Goal: Information Seeking & Learning: Find specific fact

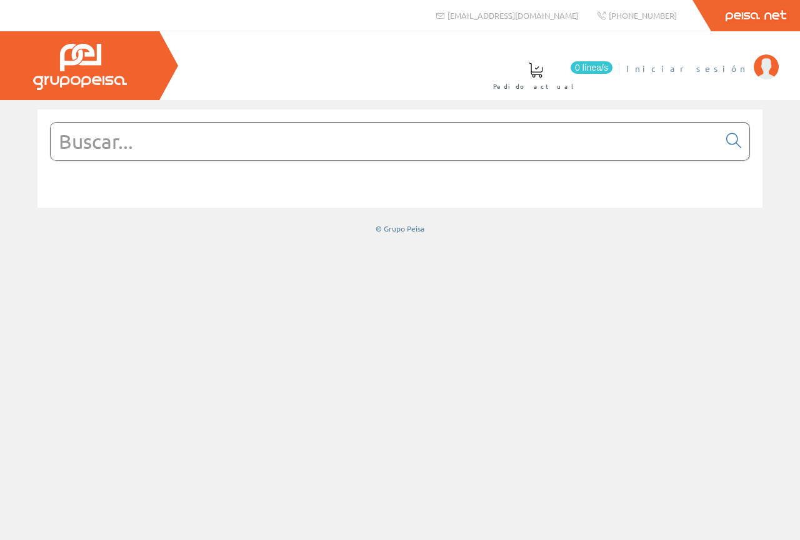
click at [720, 67] on span "Iniciar sesión" at bounding box center [687, 68] width 121 height 13
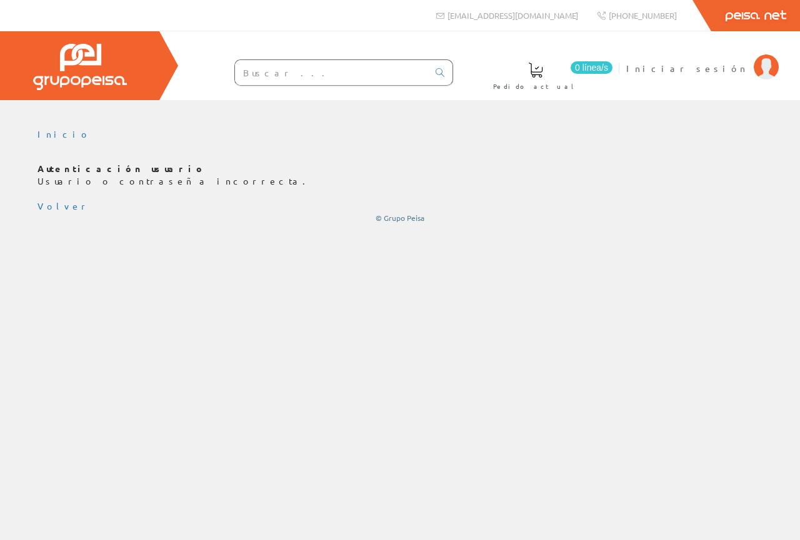
click at [310, 81] on input "text" at bounding box center [331, 72] width 193 height 25
paste input "GW62392"
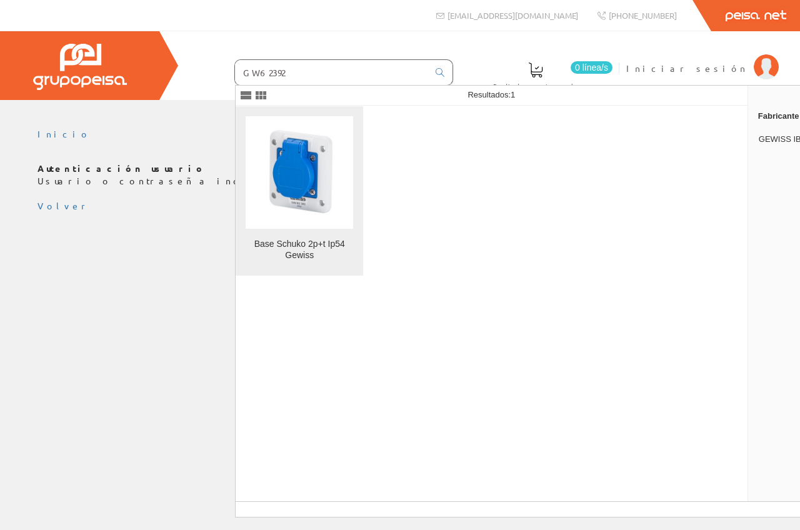
type input "GW62392"
click at [313, 162] on img at bounding box center [300, 173] width 108 height 108
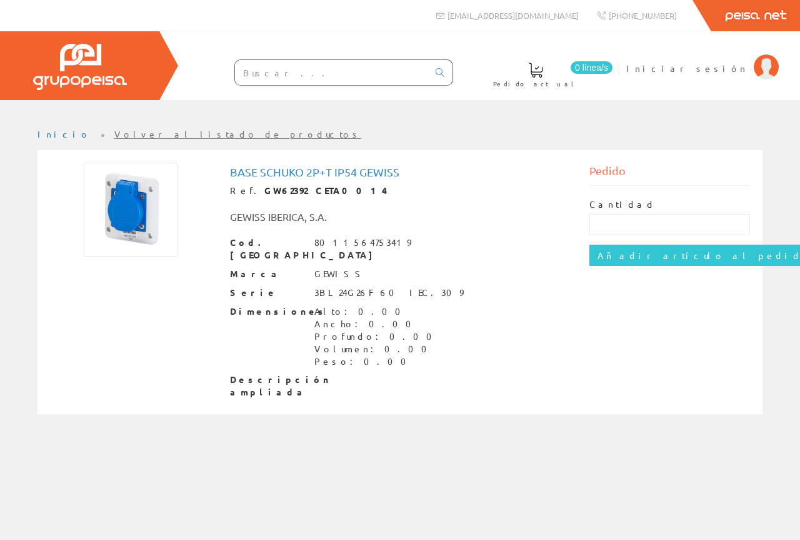
click at [169, 225] on img at bounding box center [131, 210] width 94 height 94
click at [152, 224] on img at bounding box center [131, 210] width 94 height 94
click at [145, 198] on img at bounding box center [131, 210] width 94 height 94
click at [267, 187] on strong "GW62392 CETA0014" at bounding box center [326, 189] width 123 height 11
drag, startPoint x: 0, startPoint y: 422, endPoint x: 391, endPoint y: 375, distance: 394.3
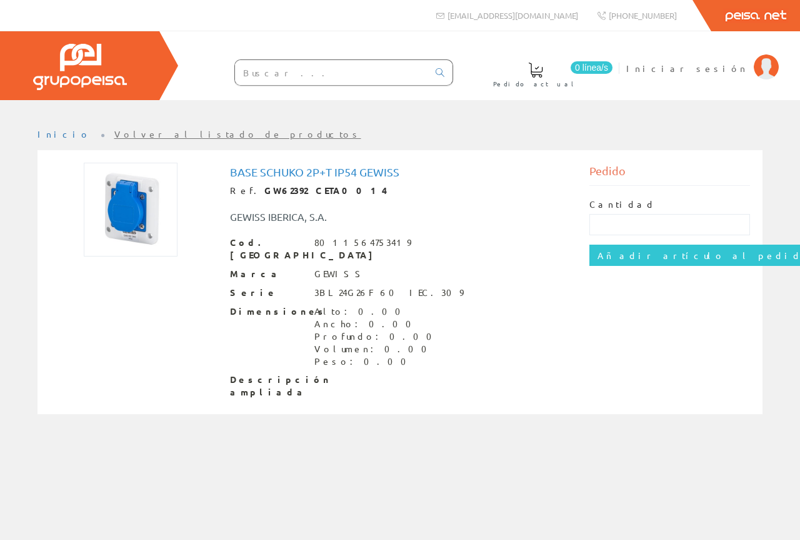
click at [394, 375] on div "Descripción ampliada" at bounding box center [400, 385] width 341 height 25
click at [143, 233] on img at bounding box center [131, 210] width 94 height 94
click at [401, 67] on input "text" at bounding box center [331, 72] width 193 height 25
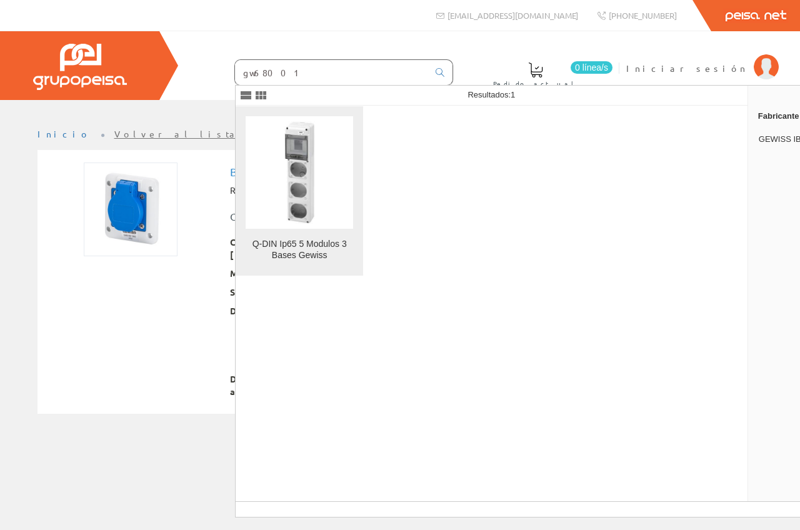
type input "gw68001"
click at [298, 169] on img at bounding box center [300, 173] width 108 height 108
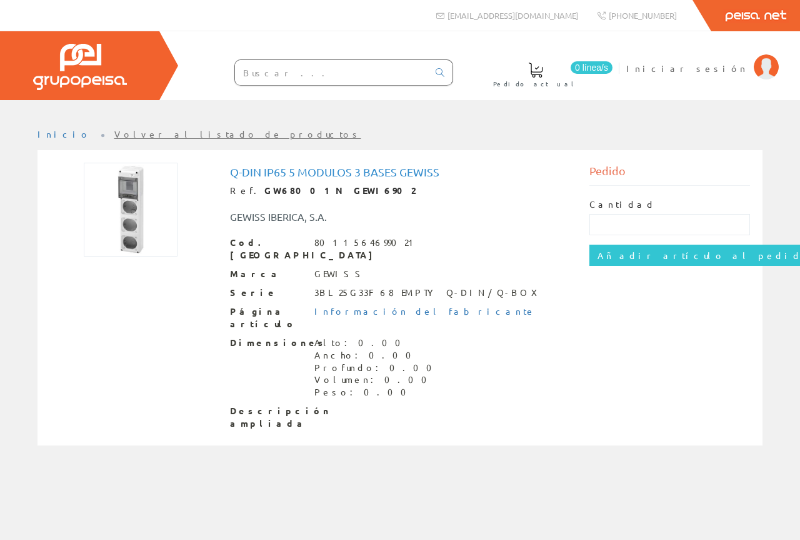
click at [471, 220] on div "GEWISS IBERICA, S.A." at bounding box center [401, 210] width 360 height 27
click at [131, 210] on img at bounding box center [131, 210] width 94 height 94
click at [134, 237] on img at bounding box center [131, 210] width 94 height 94
click at [132, 182] on img at bounding box center [131, 210] width 94 height 94
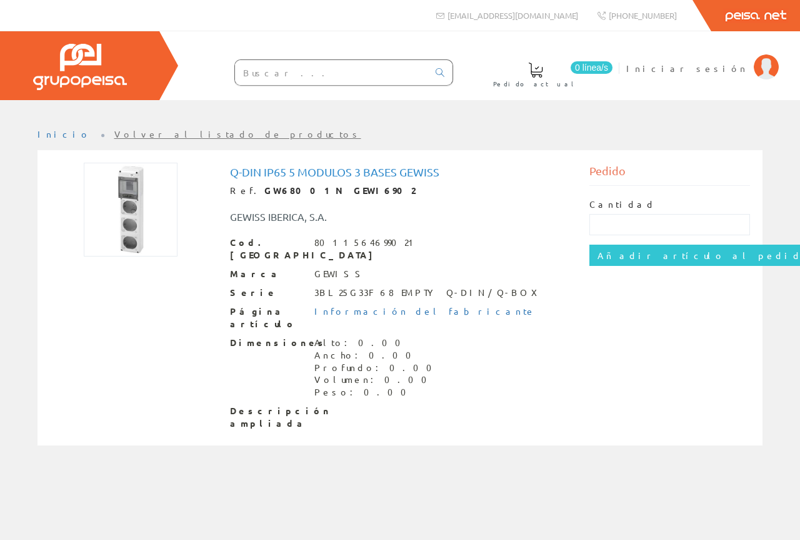
click at [263, 172] on h1 "Q-DIN Ip65 5 Modulos 3 Bases Gewiss" at bounding box center [400, 172] width 341 height 13
click at [316, 77] on input "text" at bounding box center [331, 72] width 193 height 25
click at [320, 197] on div "GEWISS IBERICA, S.A." at bounding box center [401, 210] width 360 height 27
click at [156, 138] on link "Volver al listado de productos" at bounding box center [237, 133] width 247 height 11
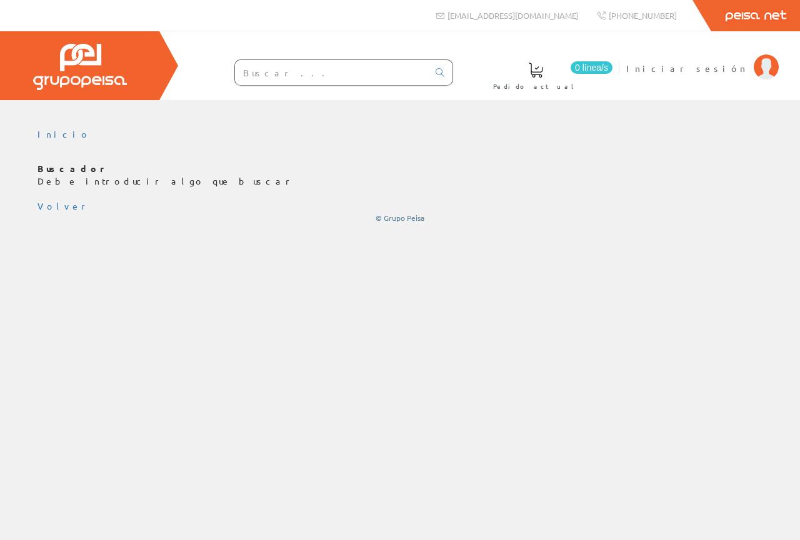
click at [368, 66] on input "text" at bounding box center [331, 72] width 193 height 25
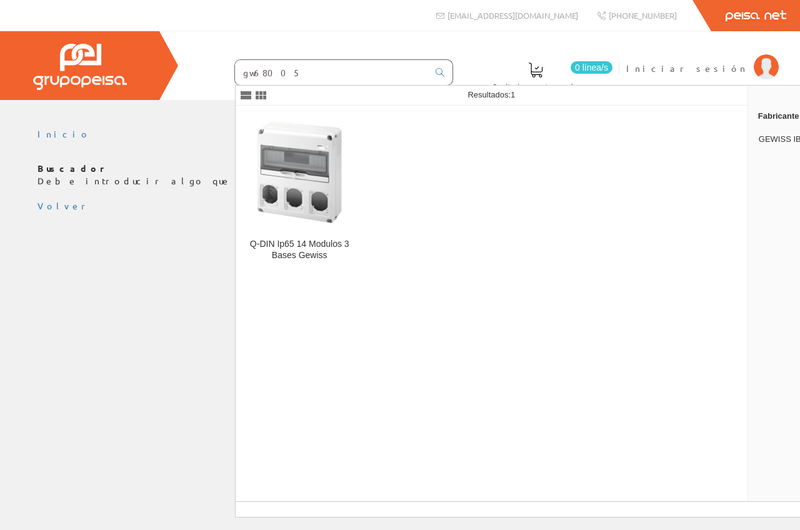
type input "gw68005"
click at [430, 209] on div "Q-DIN Ip65 14 Modulos 3 Bases Gewiss" at bounding box center [492, 304] width 513 height 396
drag, startPoint x: 349, startPoint y: 77, endPoint x: 190, endPoint y: 54, distance: 160.5
click at [190, 54] on div "gw68005" at bounding box center [318, 69] width 269 height 34
click at [301, 73] on input "gw68005" at bounding box center [331, 72] width 193 height 25
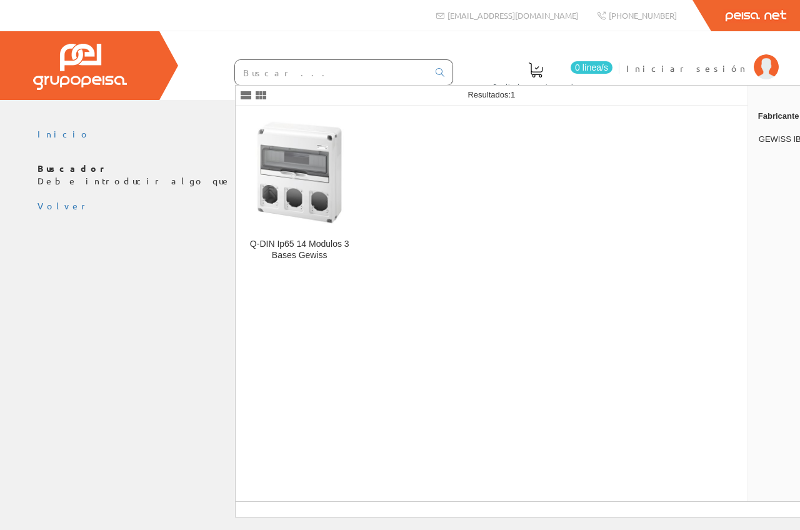
click at [345, 317] on div "Q-DIN Ip65 14 Modulos 3 Bases Gewiss" at bounding box center [492, 304] width 513 height 396
click at [457, 333] on div "Q-DIN Ip65 14 Modulos 3 Bases Gewiss" at bounding box center [492, 304] width 513 height 396
